Goal: Transaction & Acquisition: Subscribe to service/newsletter

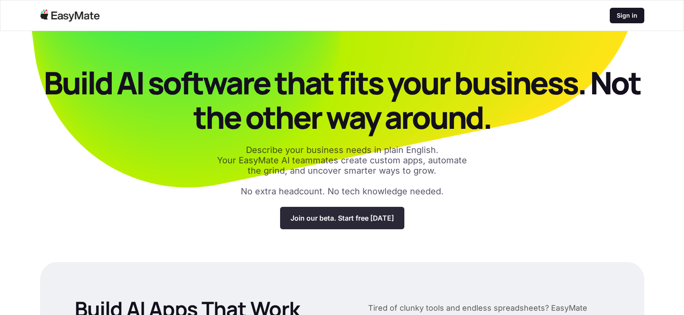
click at [314, 221] on p "Join our beta. Start free [DATE]" at bounding box center [342, 218] width 104 height 9
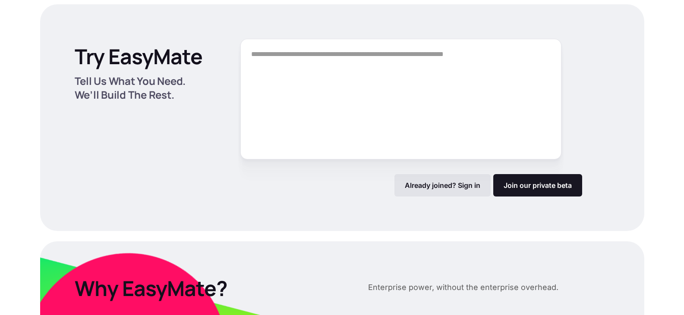
scroll to position [1164, 0]
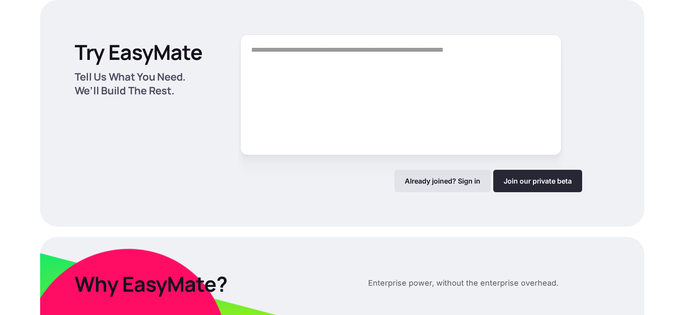
click at [528, 187] on link "Join our private beta" at bounding box center [537, 181] width 89 height 22
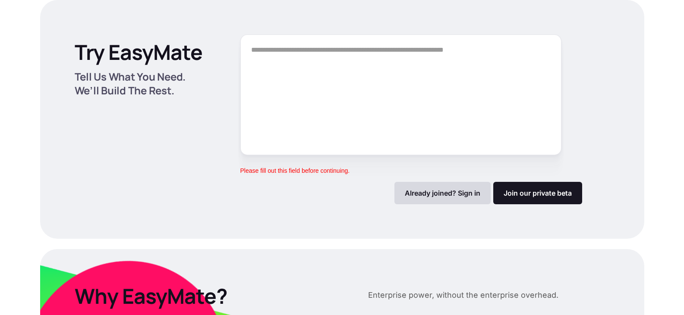
click at [415, 198] on p "Already joined? Sign in" at bounding box center [443, 193] width 76 height 9
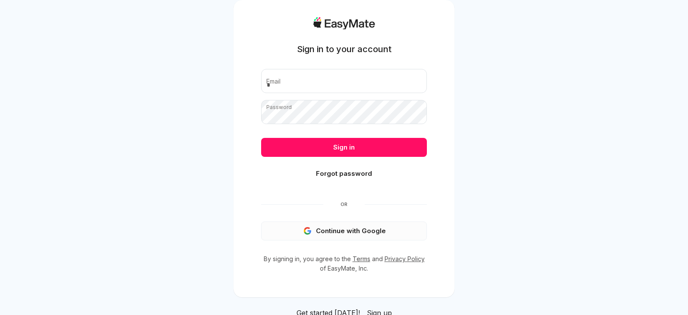
click at [378, 227] on button "Continue with Google" at bounding box center [344, 231] width 166 height 19
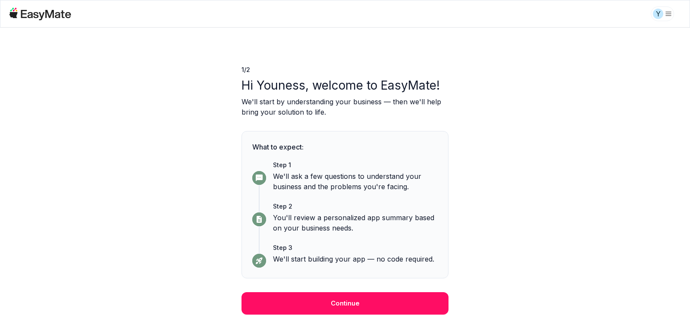
click at [349, 285] on div "1 / 2 Hi Youness, welcome to EasyMate! We'll start by understanding your busine…" at bounding box center [345, 171] width 207 height 287
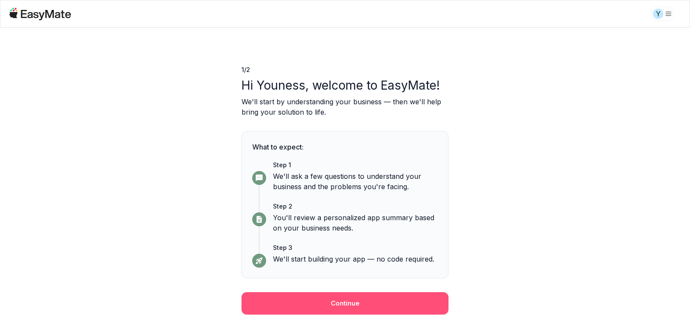
click at [346, 298] on button "Continue" at bounding box center [345, 304] width 207 height 22
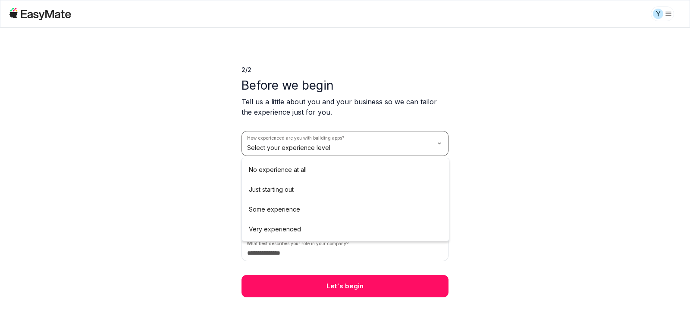
click at [378, 143] on html "Y 2 / 2 Before we begin Tell us a little about you and your business so we can …" at bounding box center [345, 157] width 690 height 315
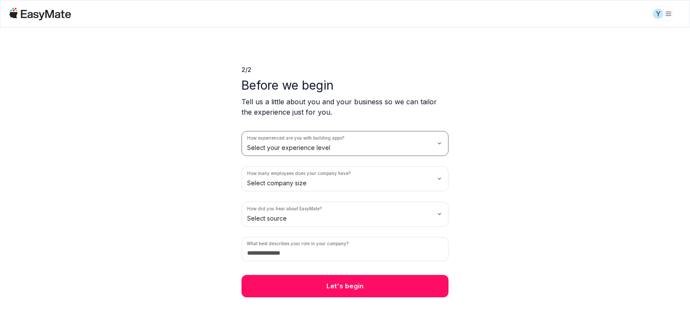
click at [378, 143] on html "Y 2 / 2 Before we begin Tell us a little about you and your business so we can …" at bounding box center [345, 157] width 690 height 315
click at [374, 186] on html "Y 2 / 2 Before we begin Tell us a little about you and your business so we can …" at bounding box center [345, 157] width 690 height 315
